Goal: Information Seeking & Learning: Learn about a topic

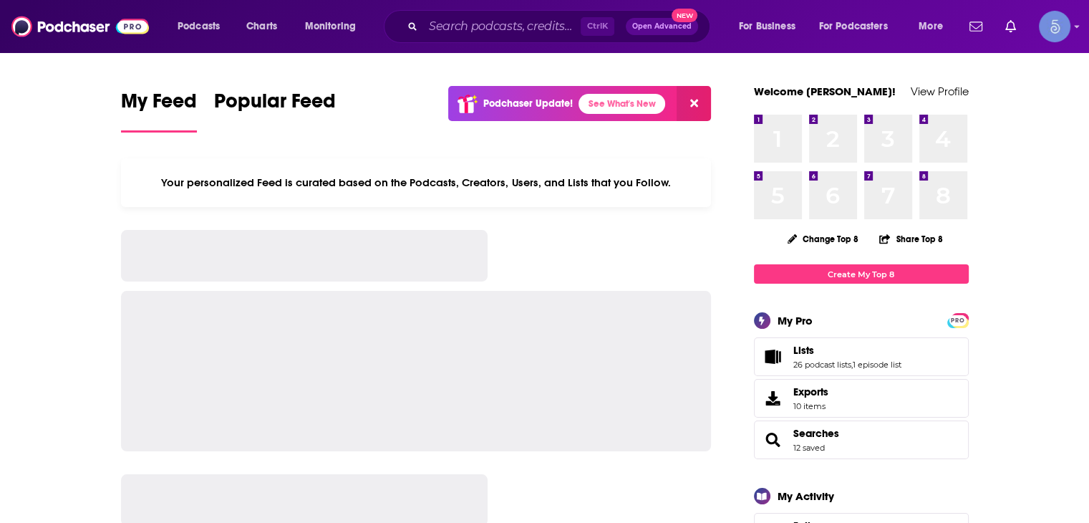
click at [503, 31] on input "Search podcasts, credits, & more..." at bounding box center [502, 26] width 158 height 23
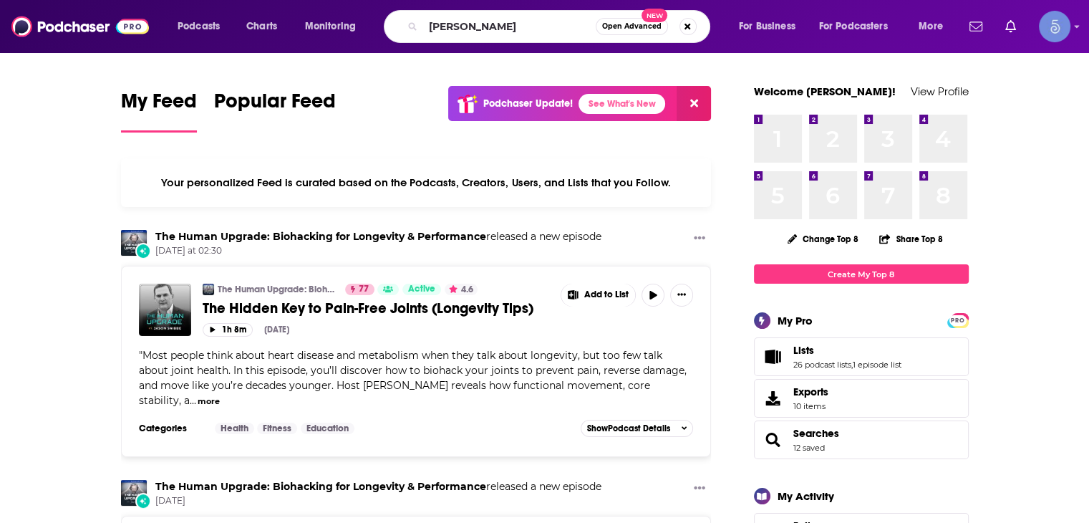
type input "[PERSON_NAME]"
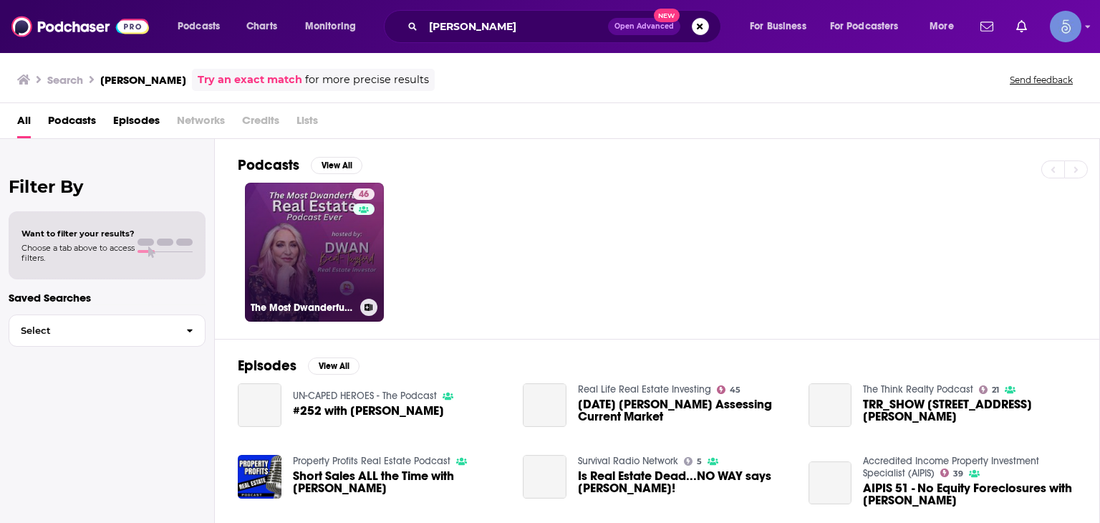
click at [344, 238] on link "46 The Most Dwanderful Real Estate Podcast Ever!" at bounding box center [314, 252] width 139 height 139
